Goal: Information Seeking & Learning: Compare options

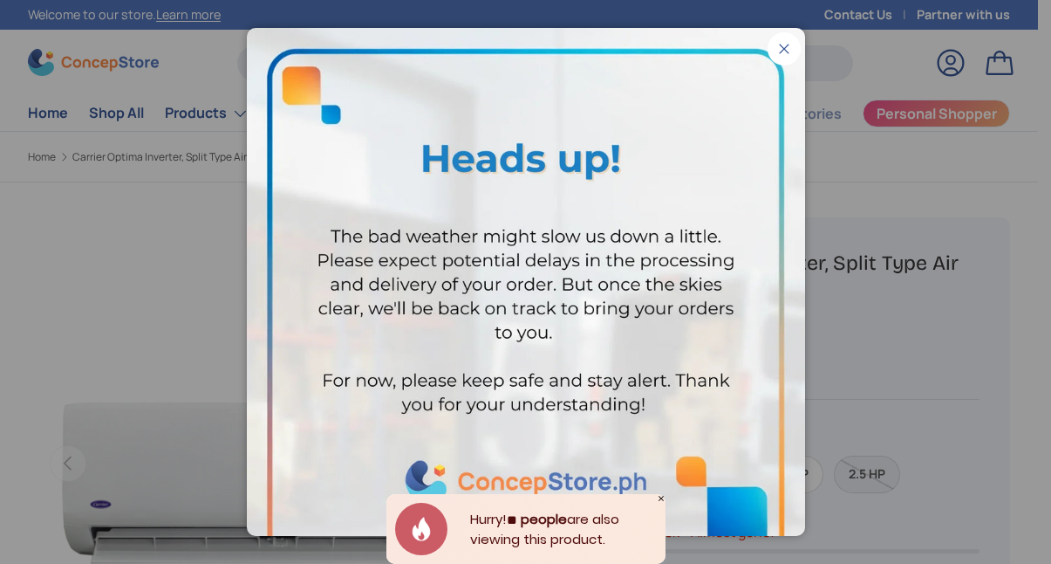
click at [774, 51] on button "Close" at bounding box center [784, 48] width 33 height 33
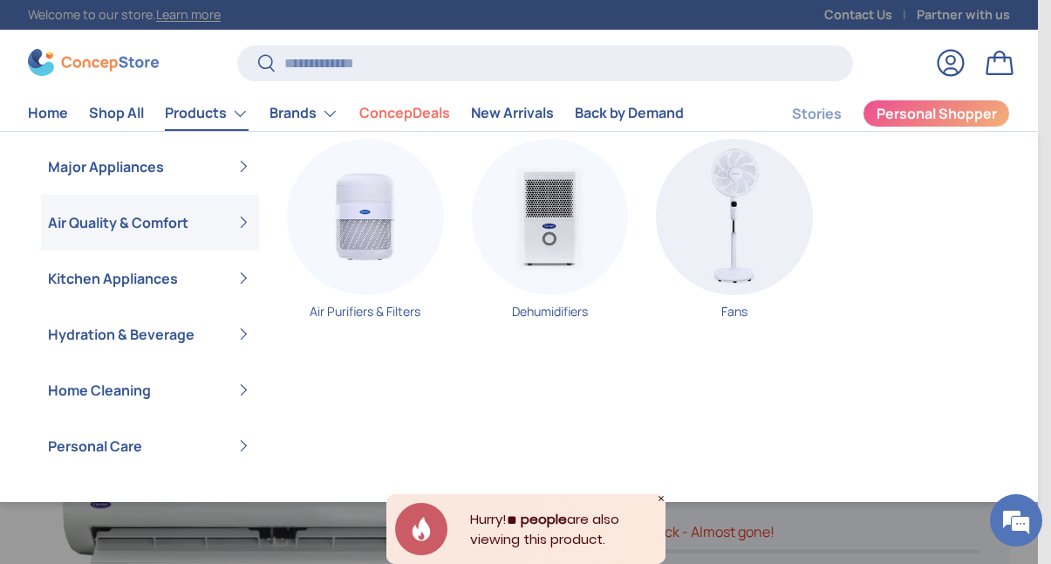
scroll to position [21, 0]
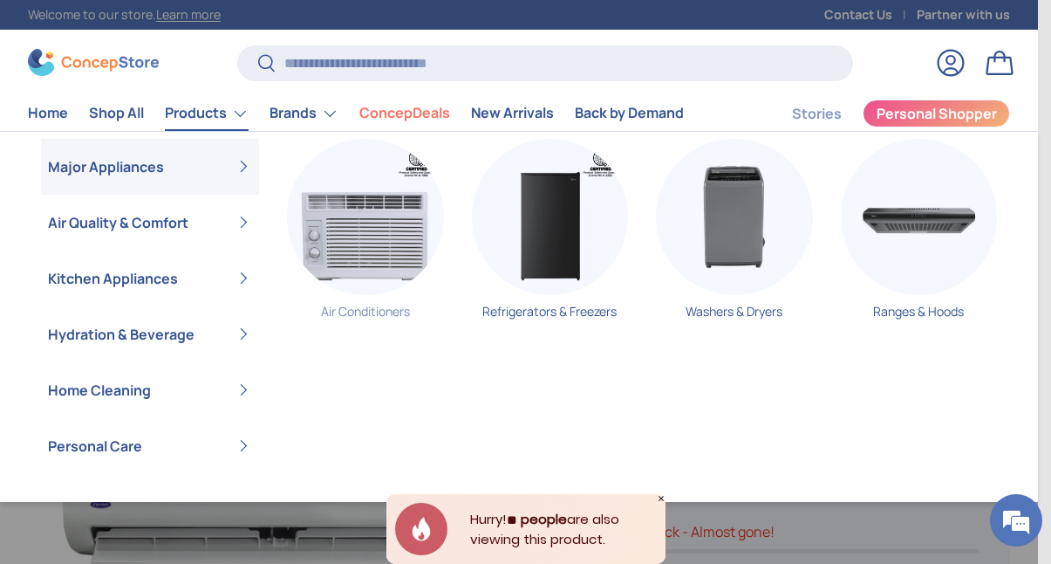
click at [349, 217] on img "Primary" at bounding box center [365, 217] width 157 height 157
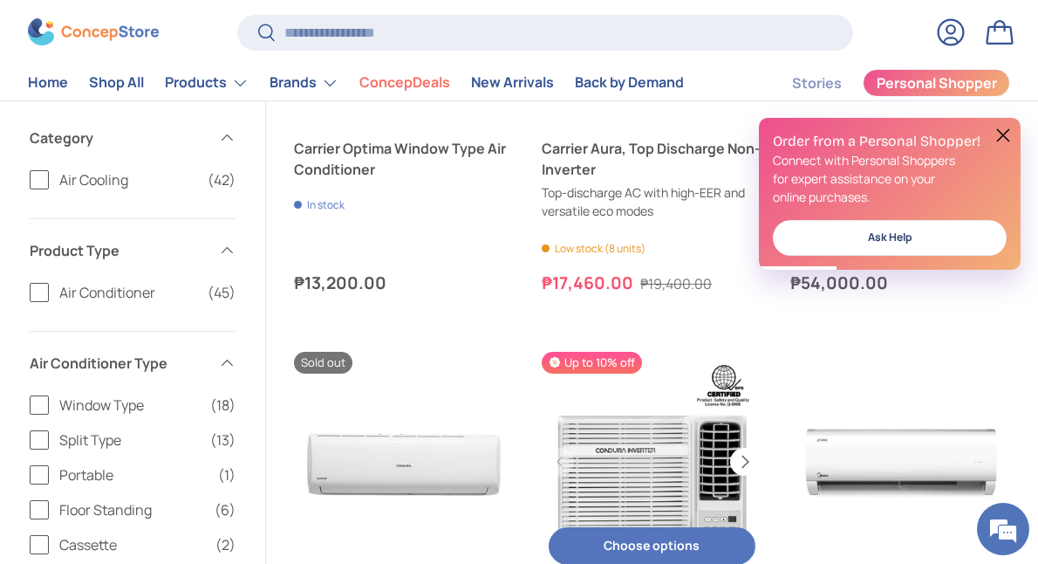
click at [743, 458] on button "Next" at bounding box center [744, 462] width 28 height 28
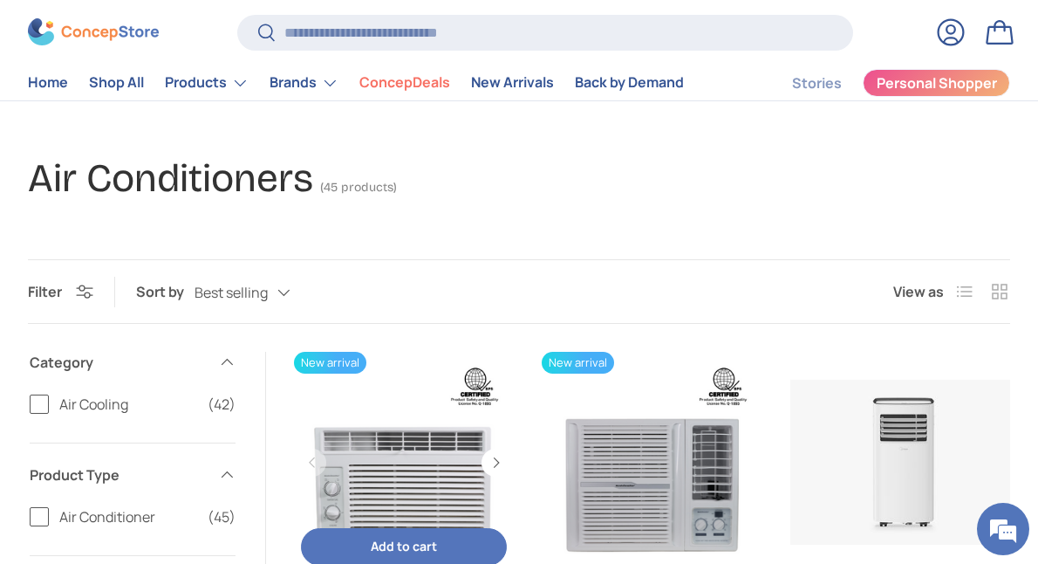
scroll to position [291, 0]
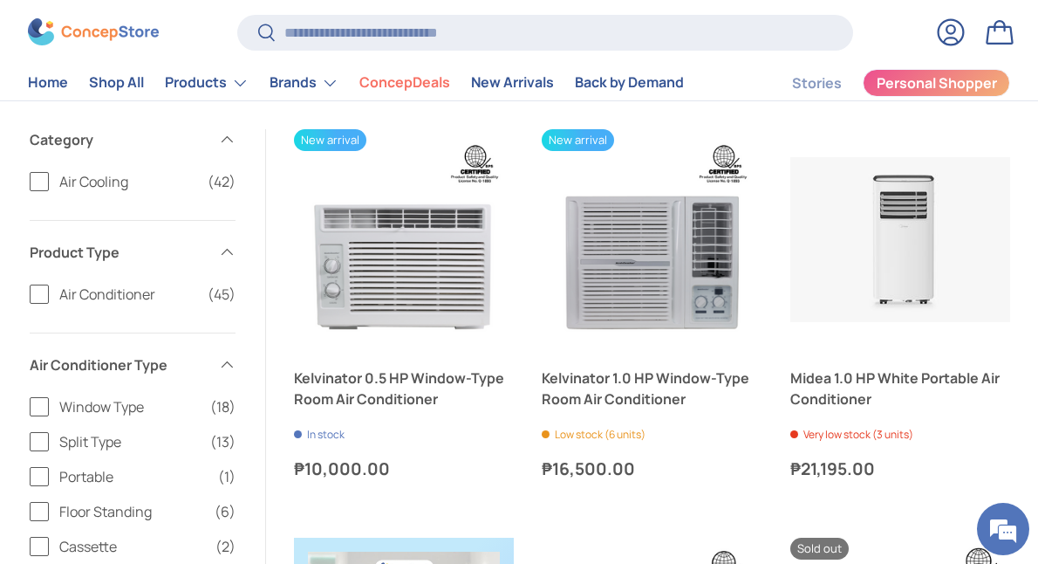
click at [83, 402] on span "Window Type" at bounding box center [129, 406] width 140 height 21
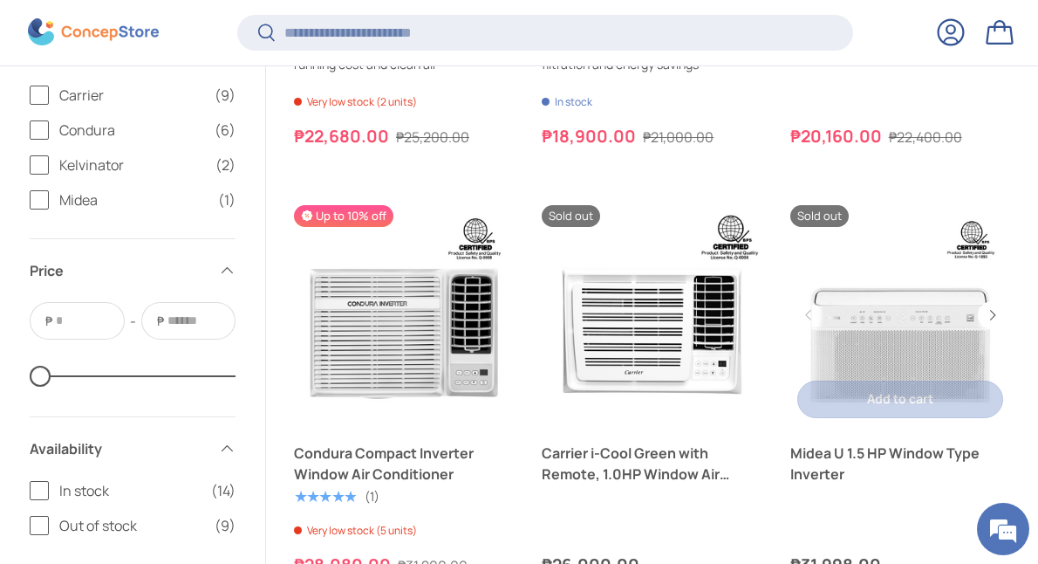
scroll to position [2468, 0]
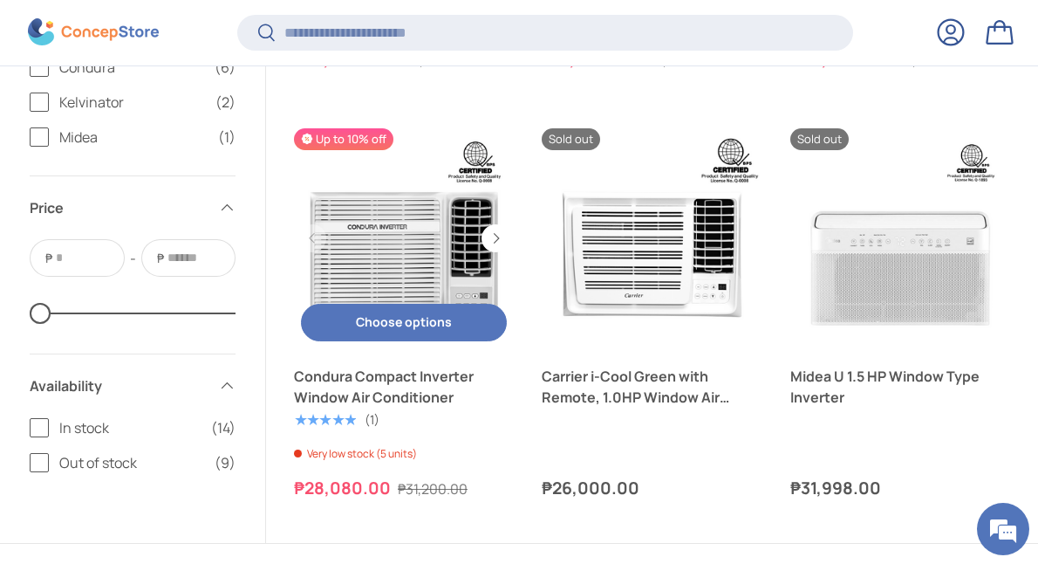
click at [375, 245] on link "Condura Compact Inverter Window Air Conditioner" at bounding box center [404, 238] width 220 height 220
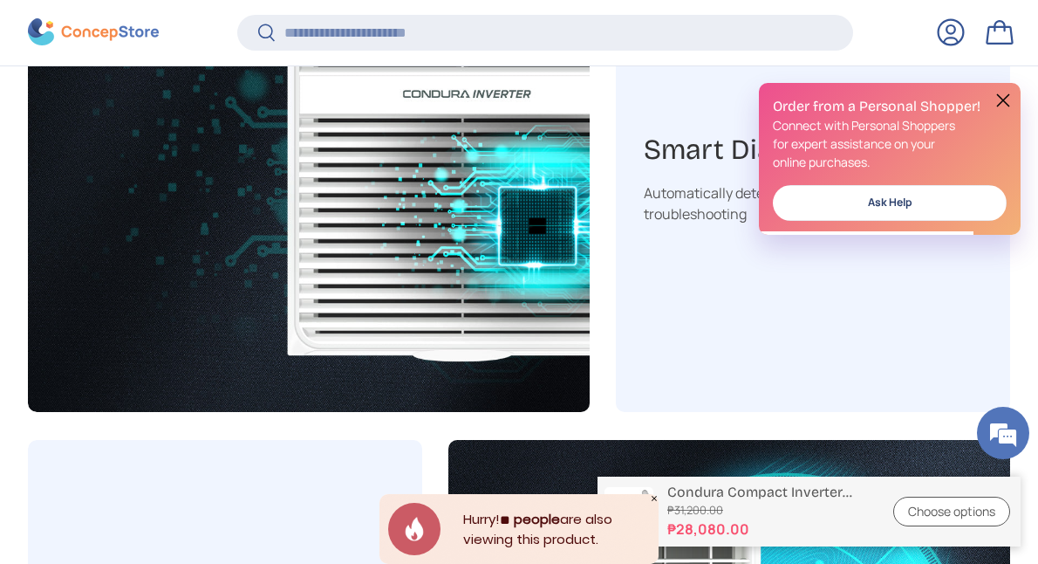
scroll to position [5231, 0]
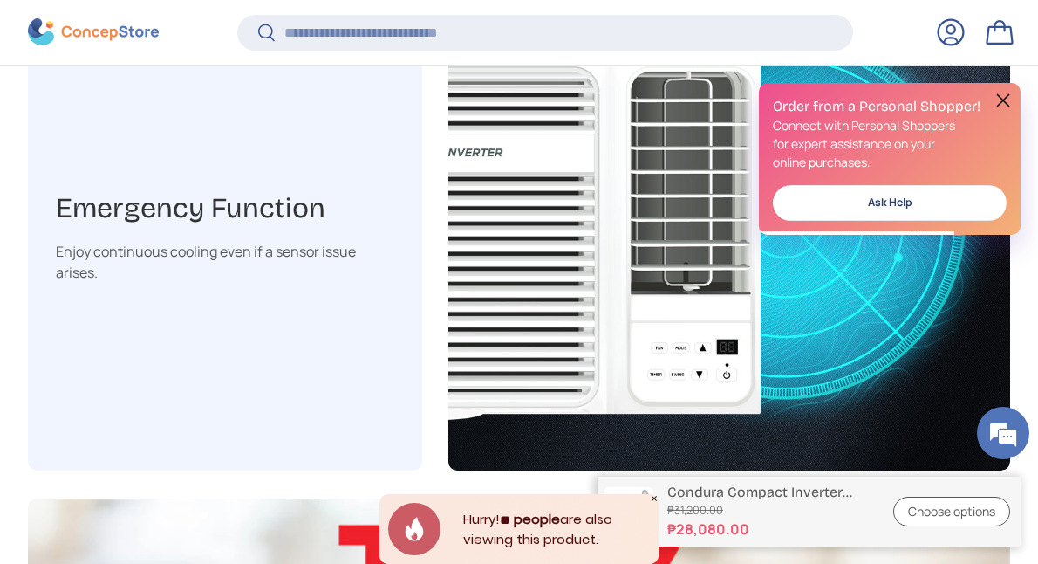
click at [348, 342] on div "Emergency Function Enjoy continuous cooling even if a sensor issue arises." at bounding box center [225, 237] width 394 height 468
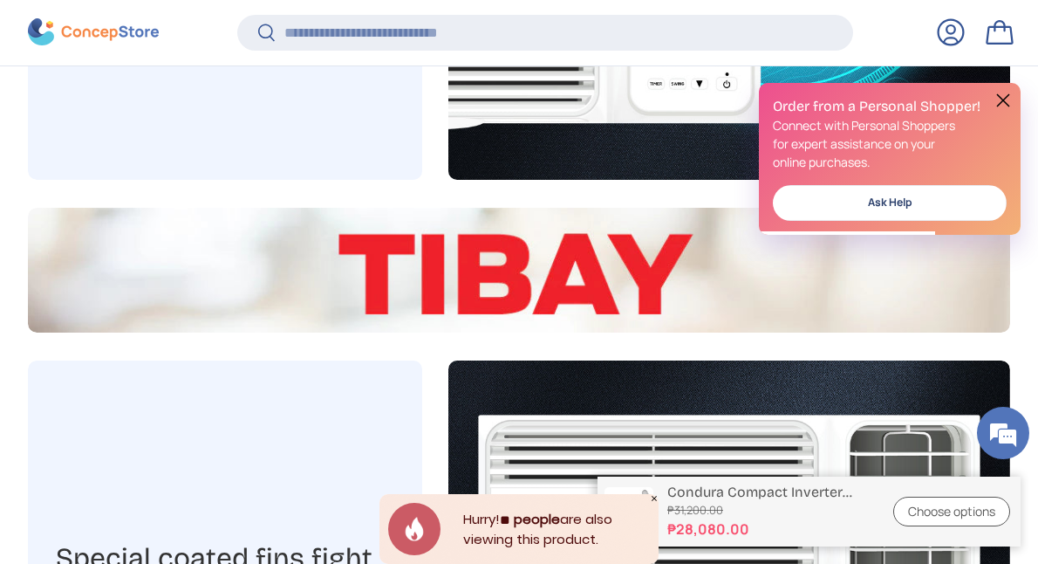
scroll to position [0, 0]
click at [1007, 99] on button at bounding box center [1003, 100] width 21 height 21
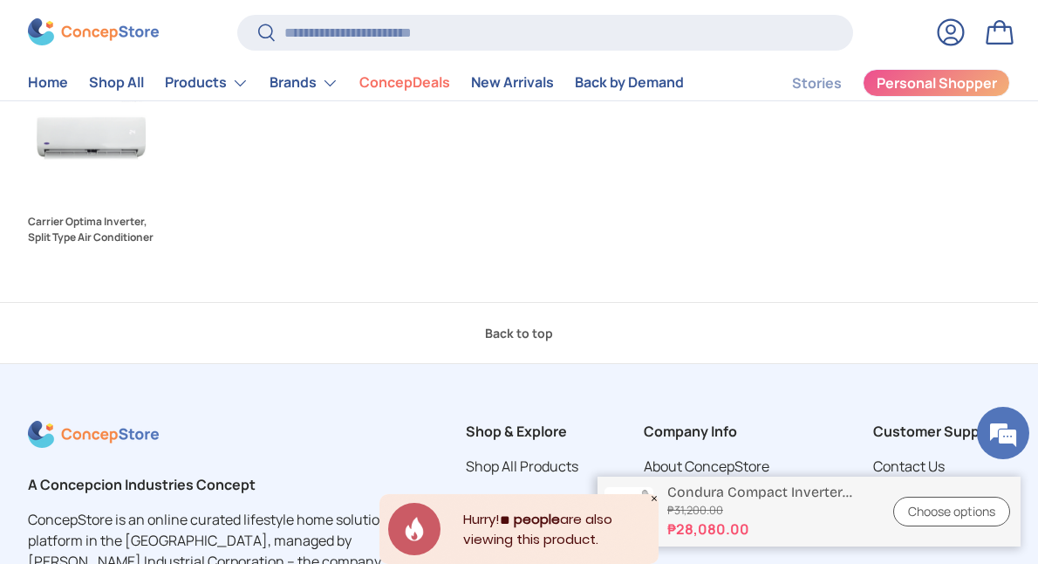
scroll to position [9025, 0]
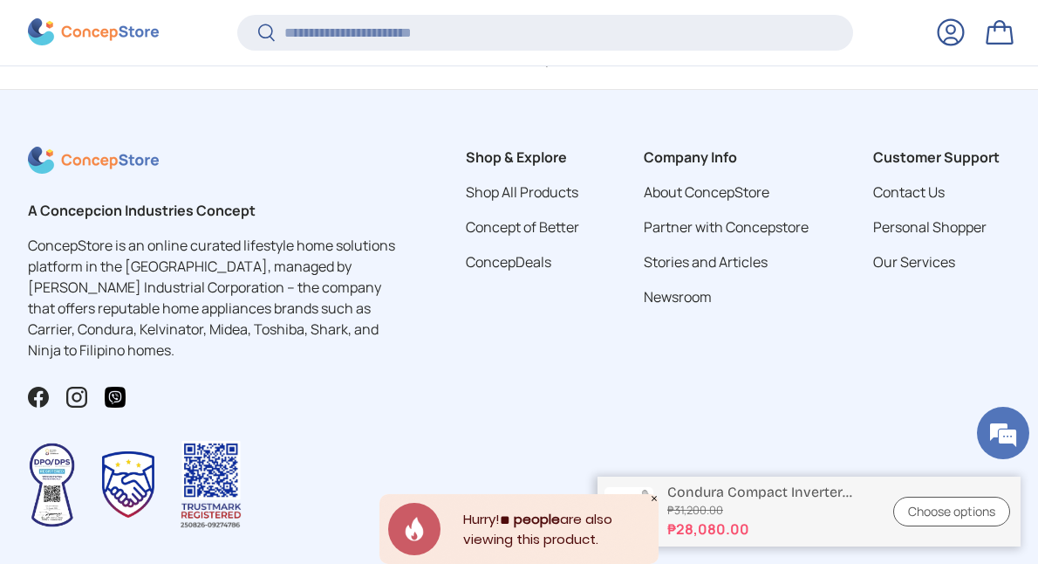
drag, startPoint x: 432, startPoint y: 112, endPoint x: 390, endPoint y: 125, distance: 43.9
